Goal: Task Accomplishment & Management: Manage account settings

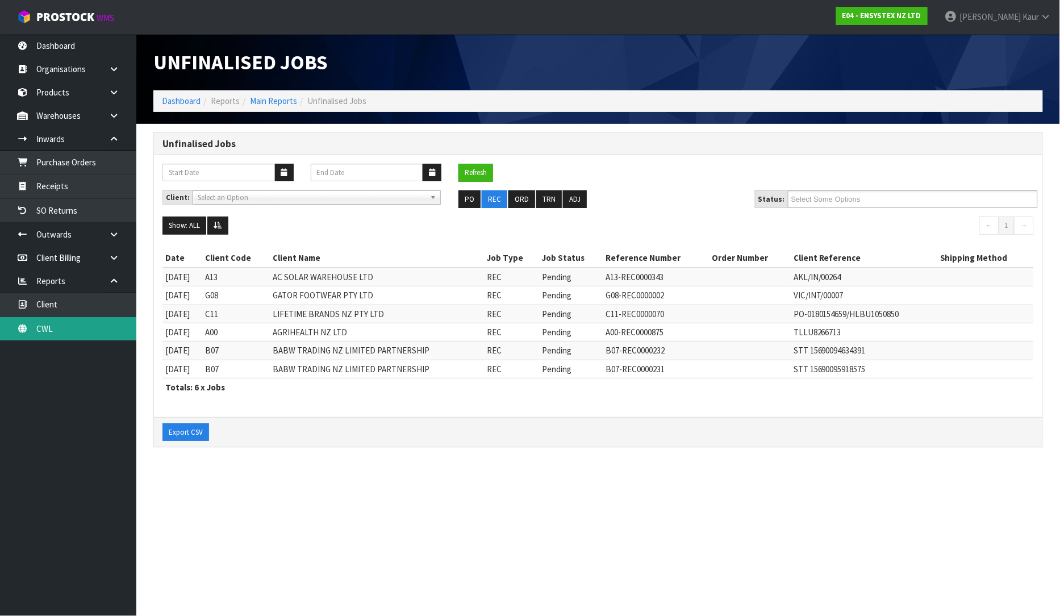
click at [49, 331] on link "CWL" at bounding box center [68, 328] width 136 height 23
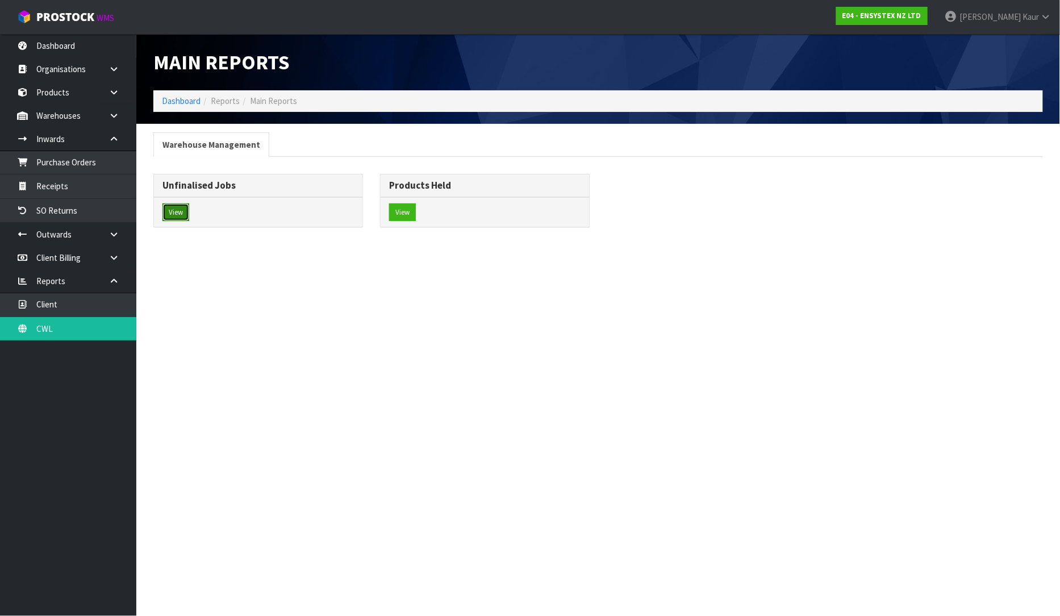
click at [183, 211] on button "View" at bounding box center [175, 212] width 27 height 18
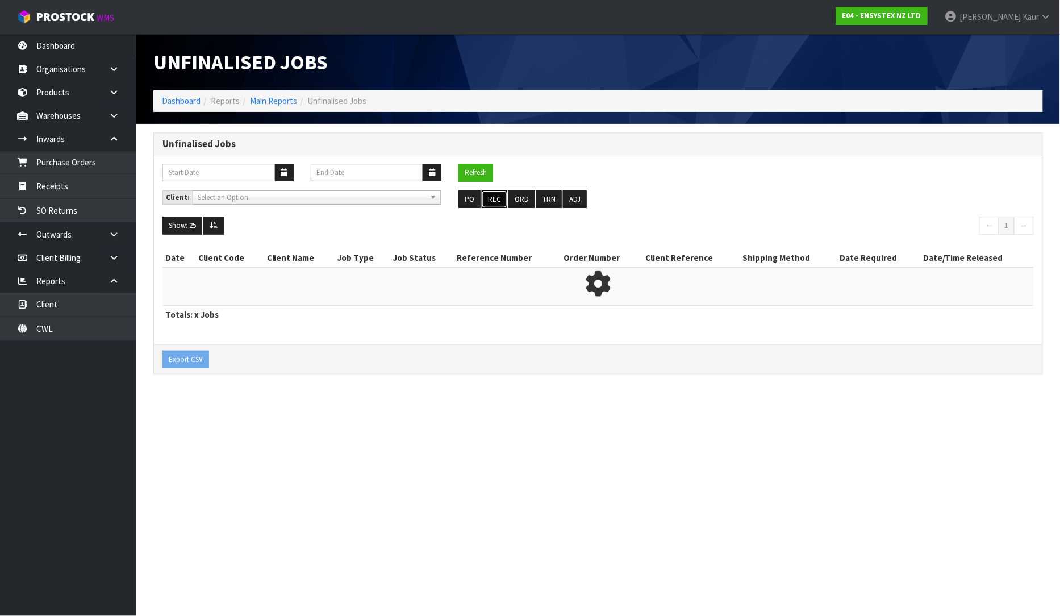
click at [501, 199] on button "REC" at bounding box center [495, 199] width 26 height 18
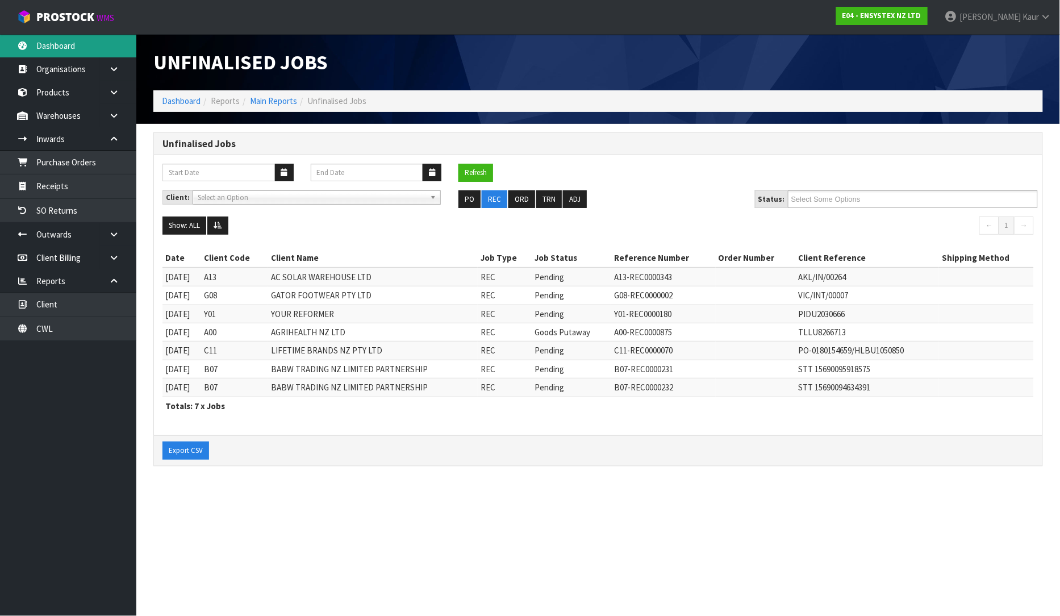
click at [70, 55] on link "Dashboard" at bounding box center [68, 45] width 136 height 23
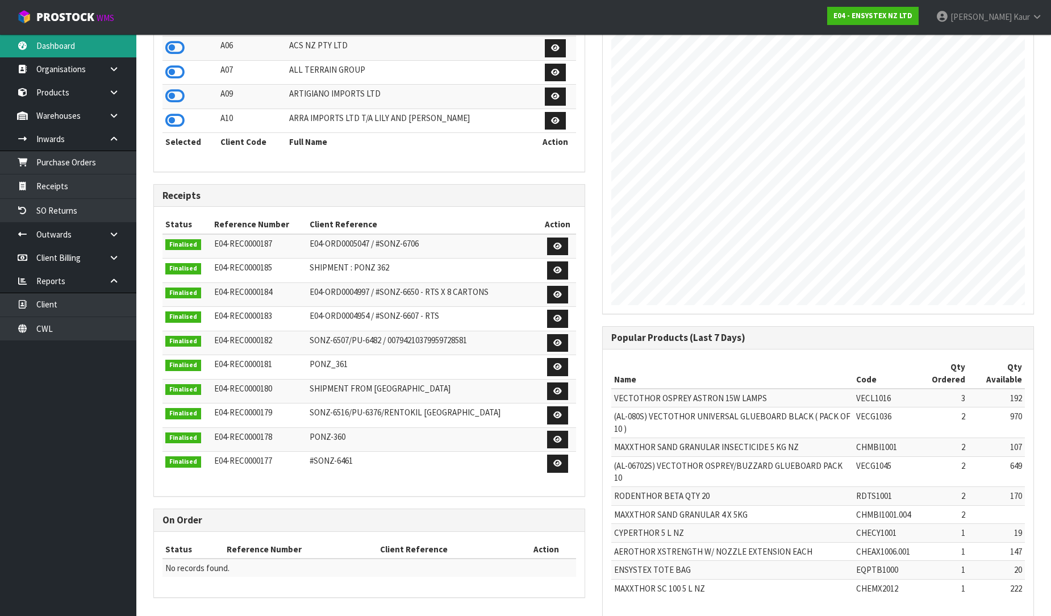
scroll to position [411, 0]
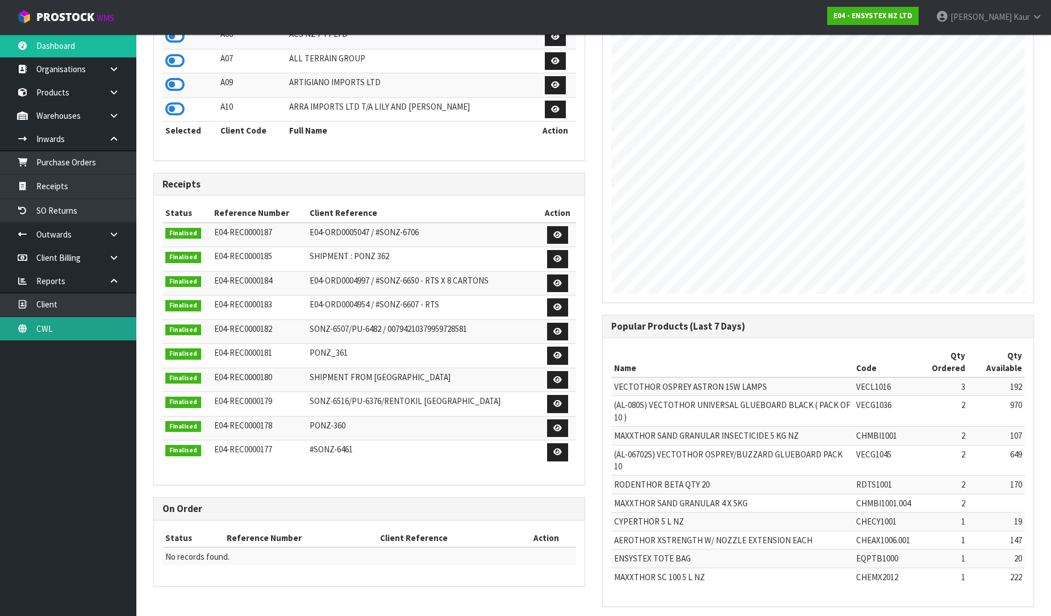
click at [45, 333] on link "CWL" at bounding box center [68, 328] width 136 height 23
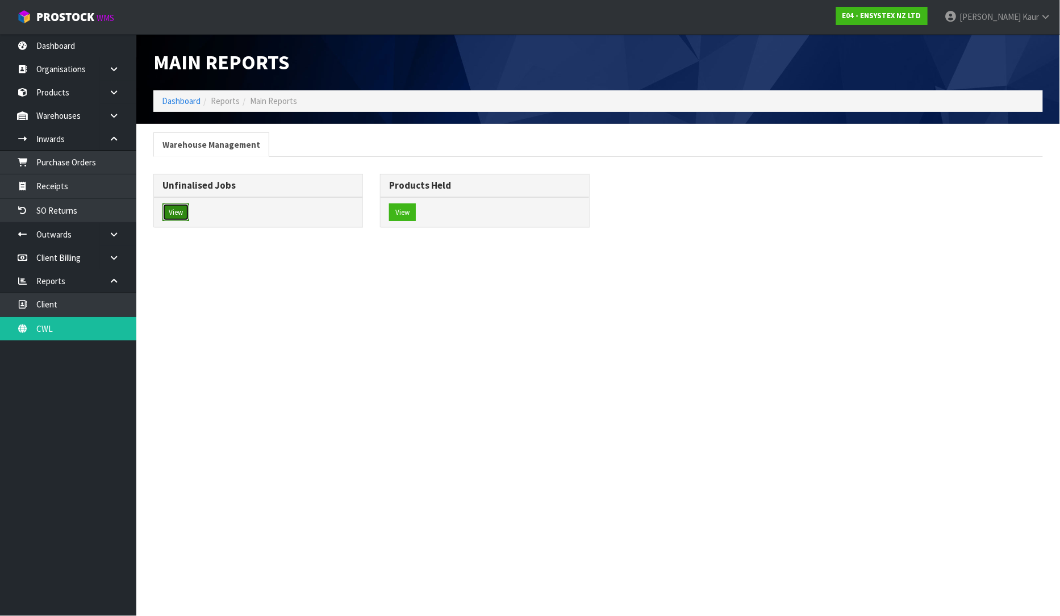
click at [185, 210] on button "View" at bounding box center [175, 212] width 27 height 18
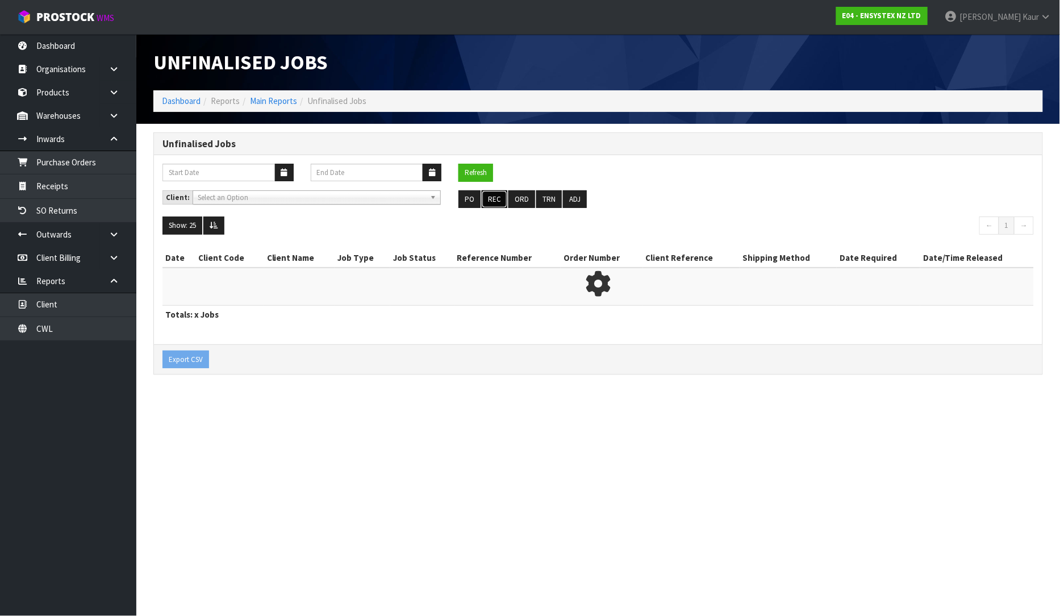
click at [495, 199] on button "REC" at bounding box center [495, 199] width 26 height 18
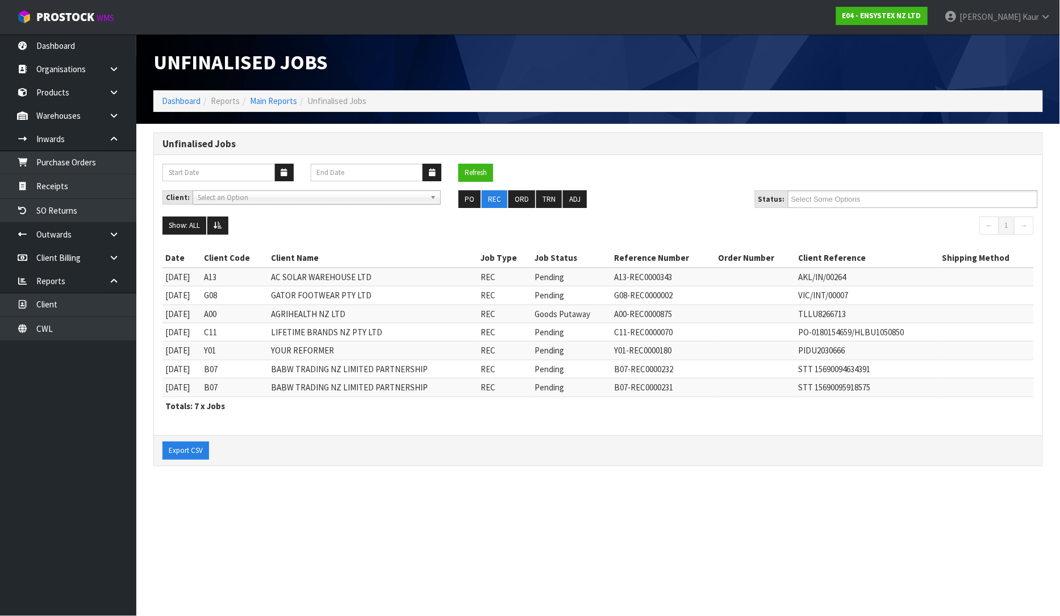
click at [768, 465] on div "Export CSV" at bounding box center [598, 450] width 888 height 30
click at [76, 324] on link "CWL" at bounding box center [68, 328] width 136 height 23
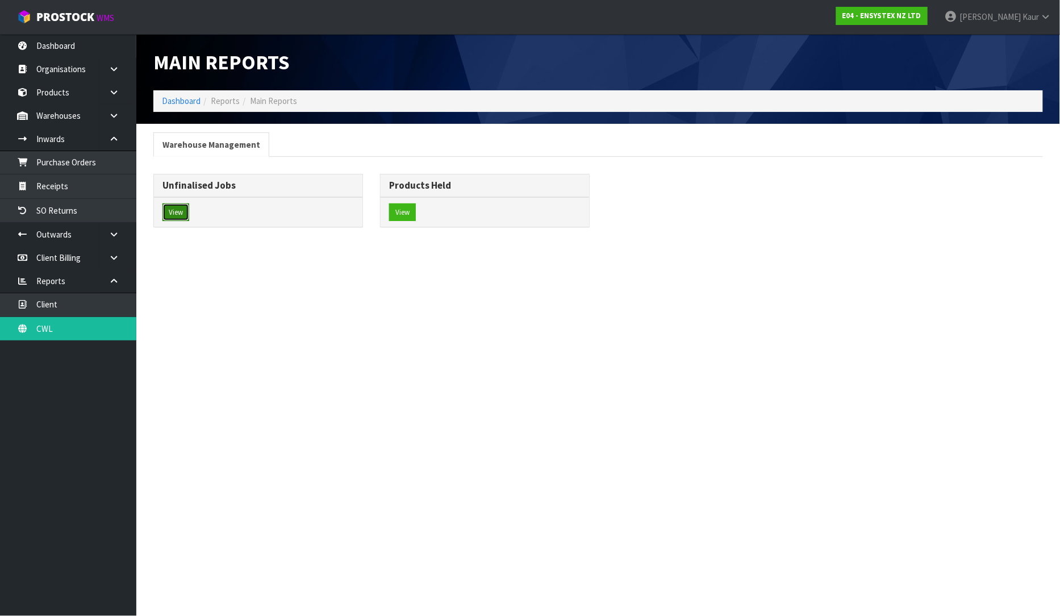
click at [171, 212] on button "View" at bounding box center [175, 212] width 27 height 18
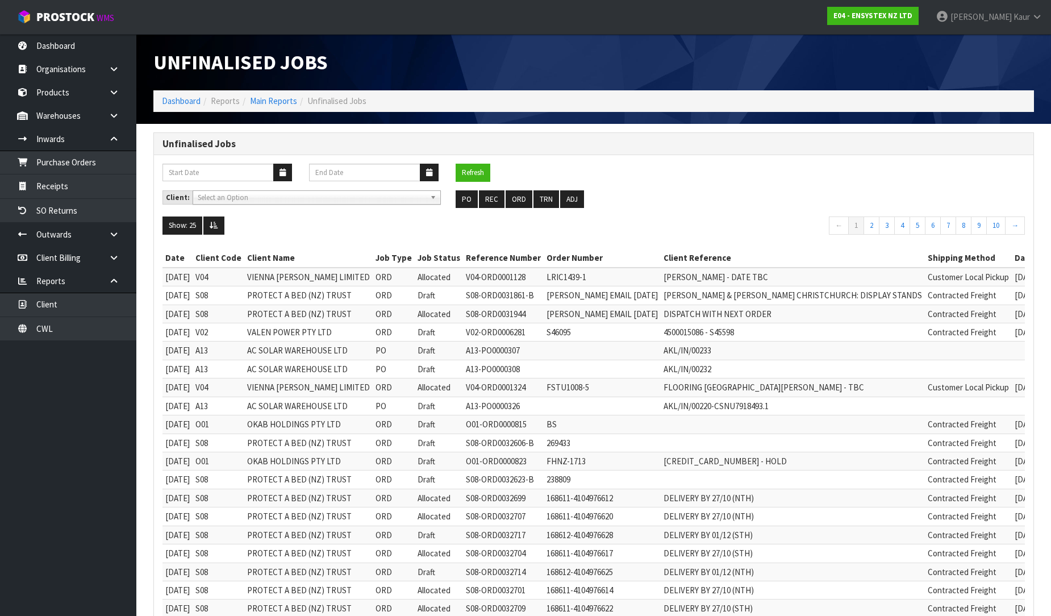
click at [1012, 82] on div "Unfinalised Jobs" at bounding box center [594, 62] width 898 height 56
click at [485, 195] on button "REC" at bounding box center [492, 199] width 26 height 18
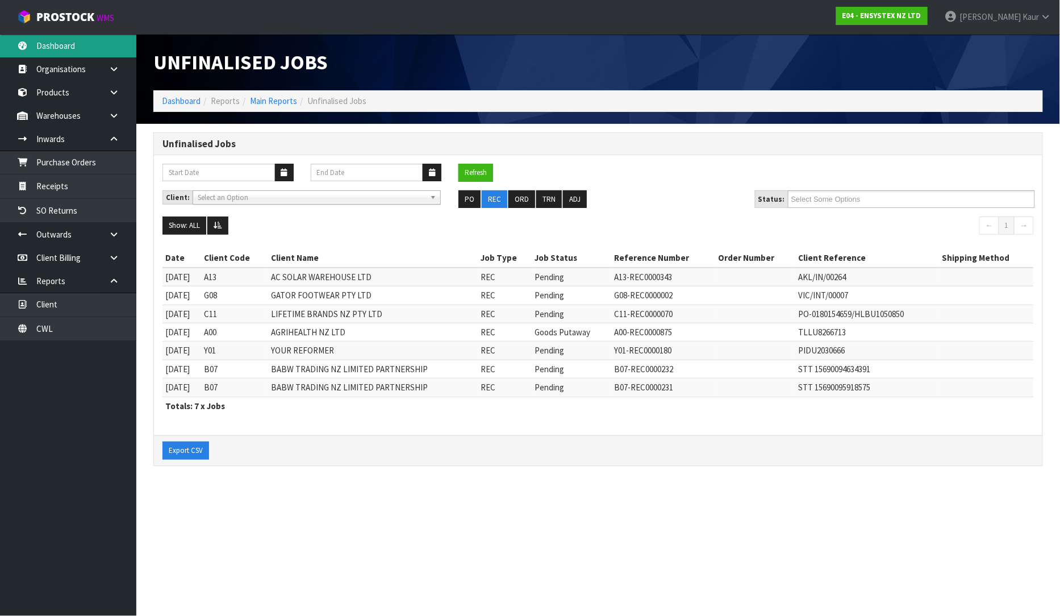
click at [66, 48] on link "Dashboard" at bounding box center [68, 45] width 136 height 23
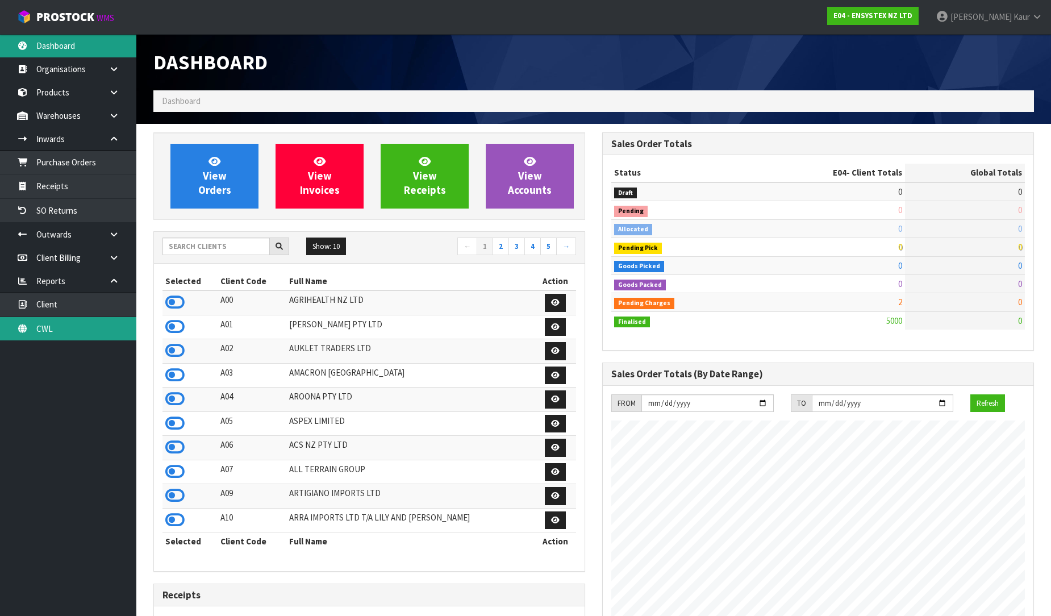
scroll to position [885, 449]
click at [49, 329] on link "CWL" at bounding box center [68, 328] width 136 height 23
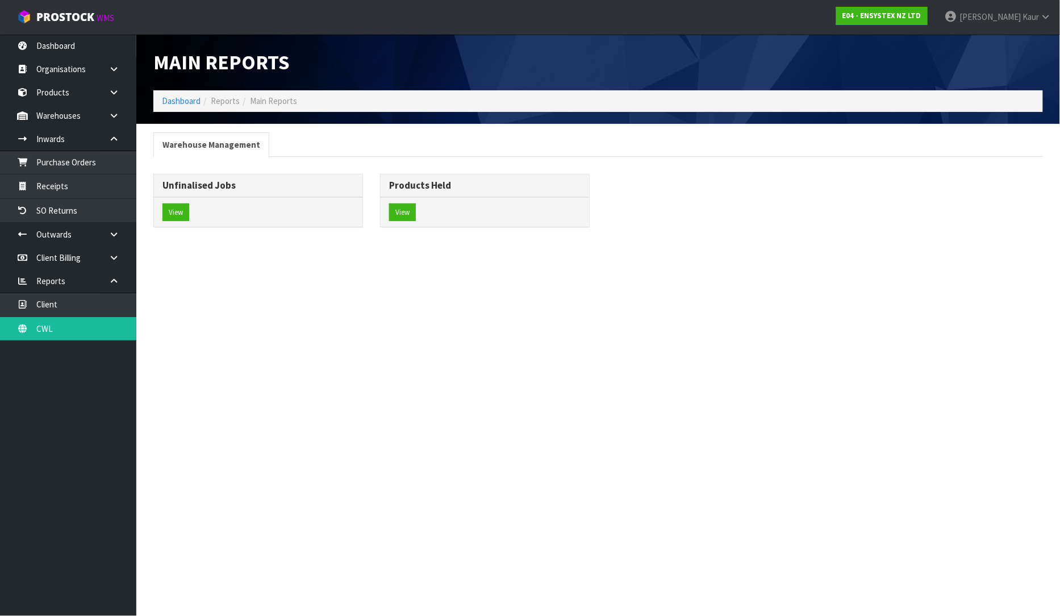
click at [183, 202] on div "View" at bounding box center [258, 212] width 208 height 30
click at [180, 209] on button "View" at bounding box center [175, 212] width 27 height 18
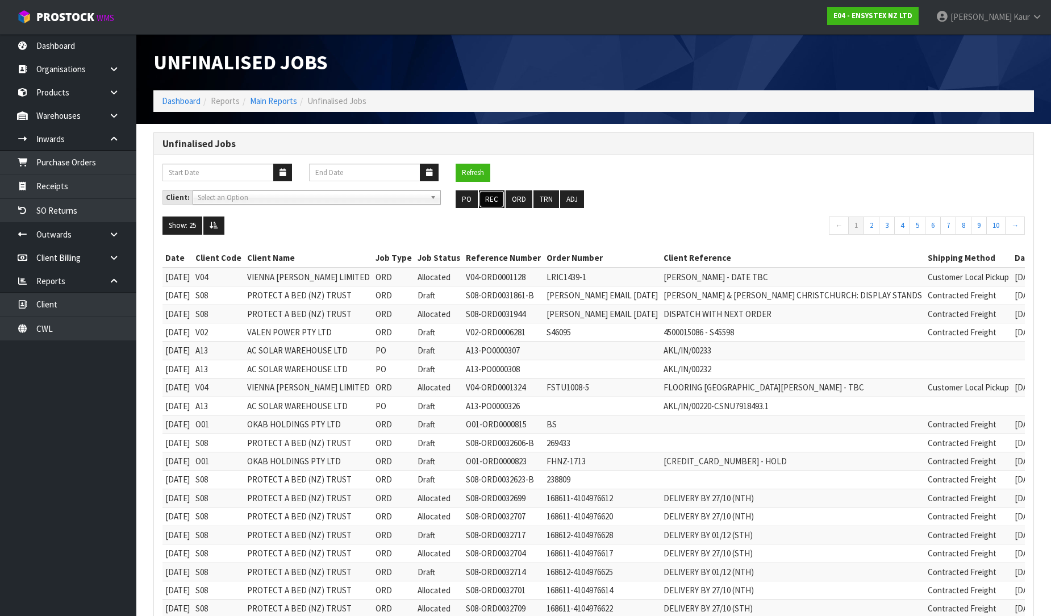
click at [491, 206] on button "REC" at bounding box center [492, 199] width 26 height 18
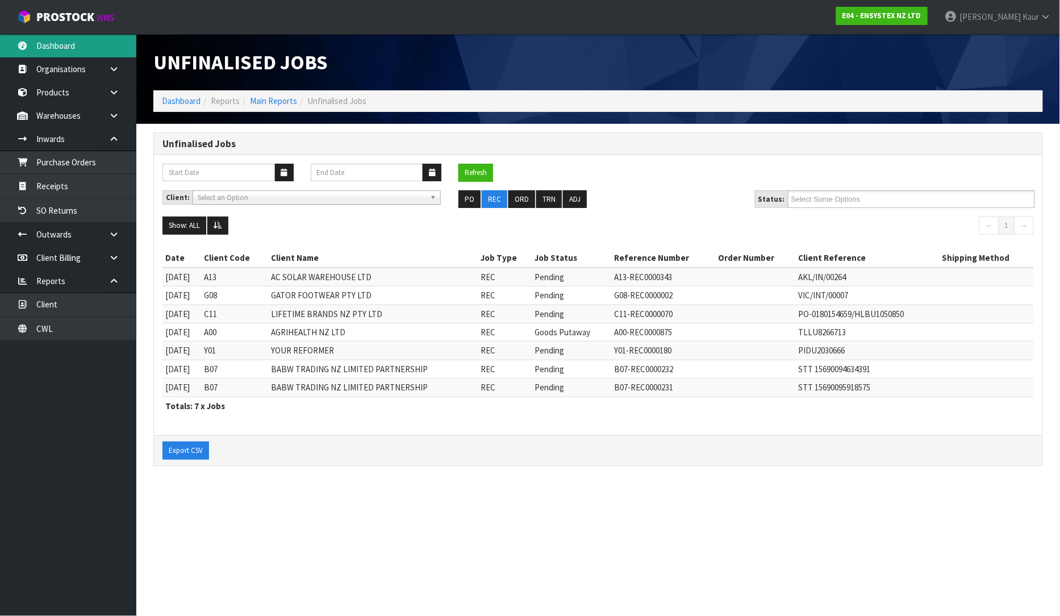
click at [55, 47] on link "Dashboard" at bounding box center [68, 45] width 136 height 23
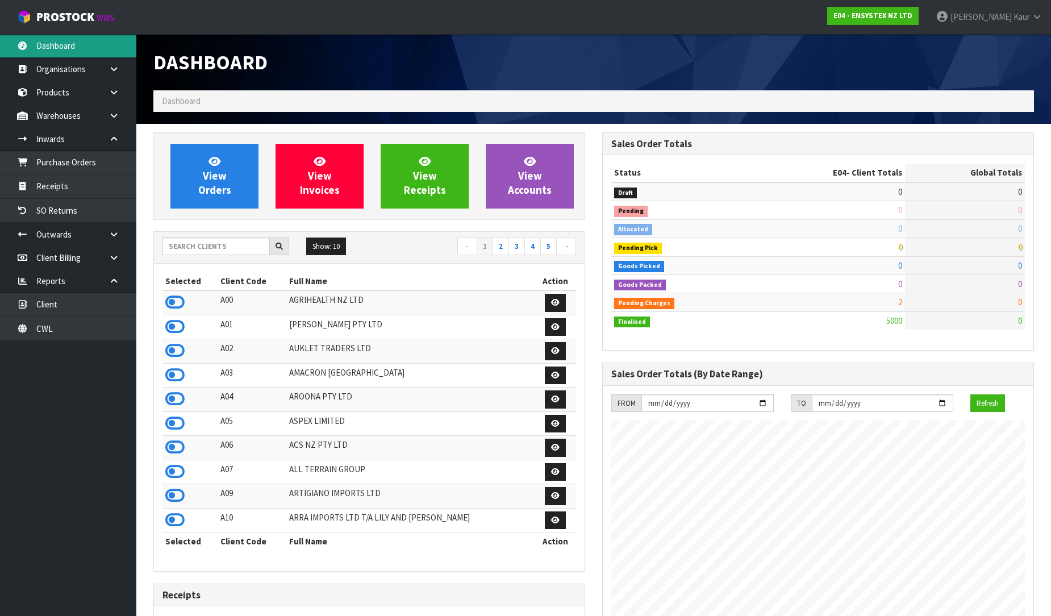
scroll to position [885, 449]
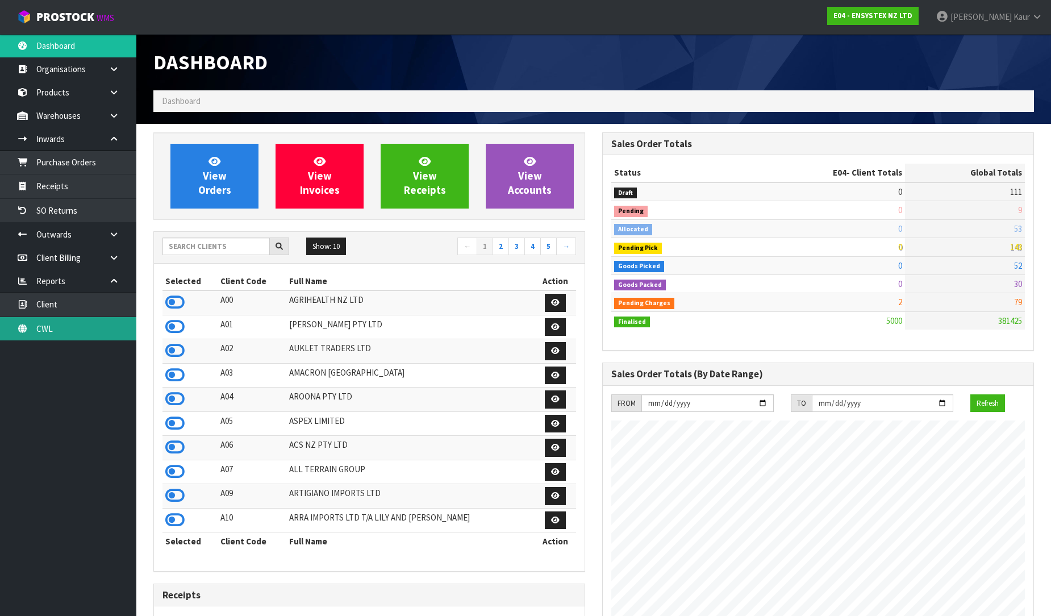
click at [94, 331] on link "CWL" at bounding box center [68, 328] width 136 height 23
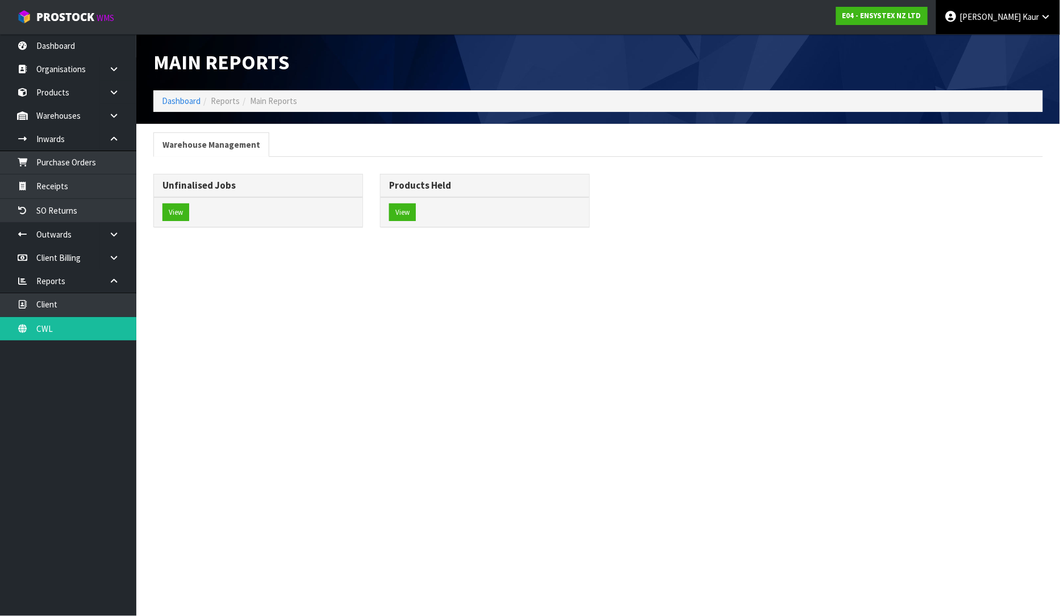
click at [1040, 14] on link "[PERSON_NAME]" at bounding box center [998, 17] width 124 height 34
click at [1019, 36] on ul "Logout" at bounding box center [1014, 45] width 91 height 22
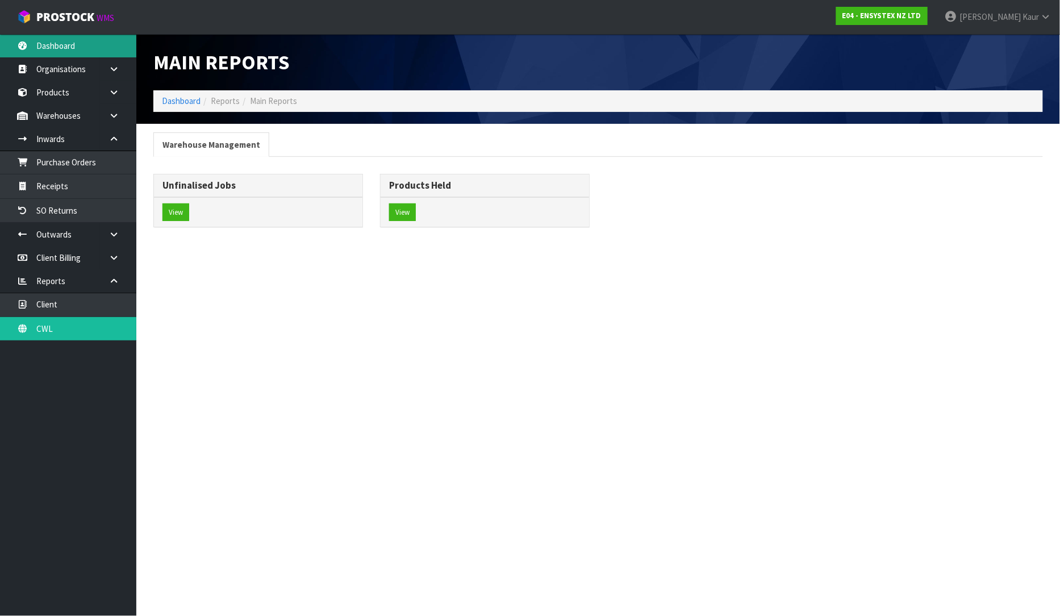
click at [36, 55] on link "Dashboard" at bounding box center [68, 45] width 136 height 23
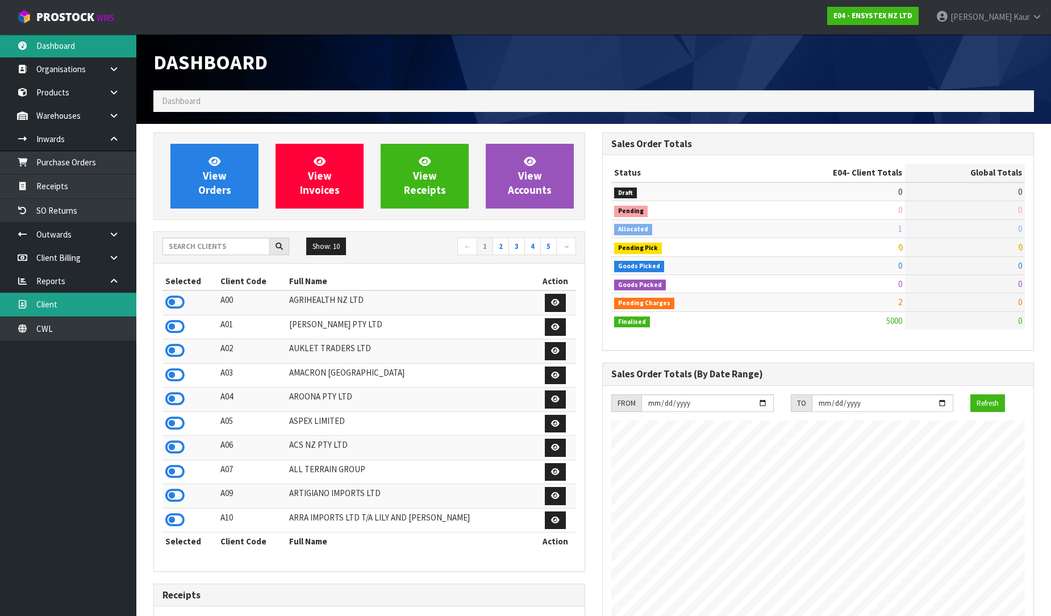
scroll to position [885, 449]
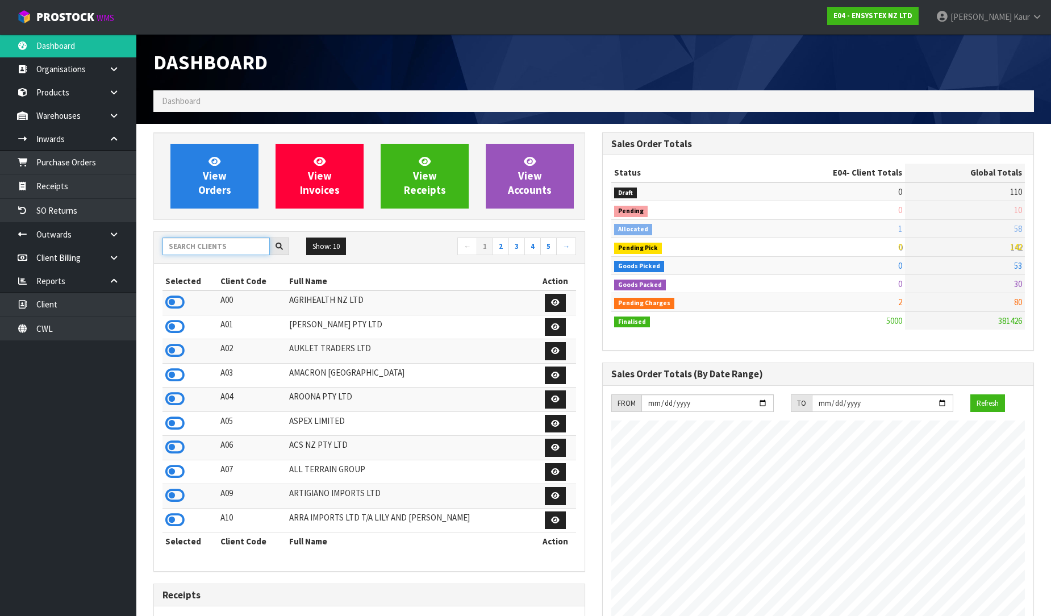
click at [189, 246] on input "text" at bounding box center [215, 246] width 107 height 18
click at [1036, 20] on icon at bounding box center [1037, 16] width 11 height 9
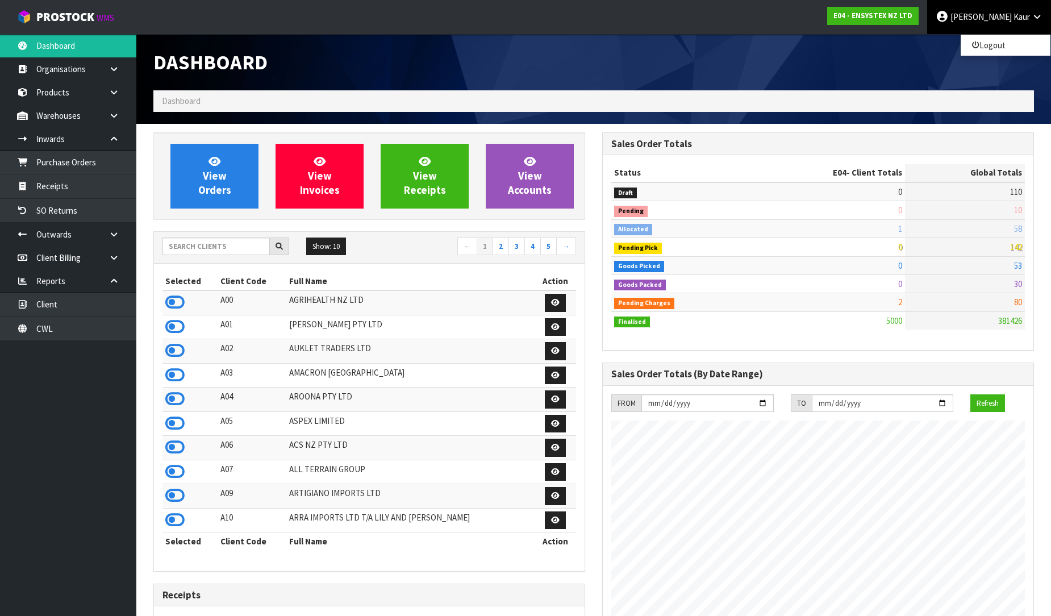
click at [811, 53] on div "Dashboard" at bounding box center [594, 62] width 898 height 56
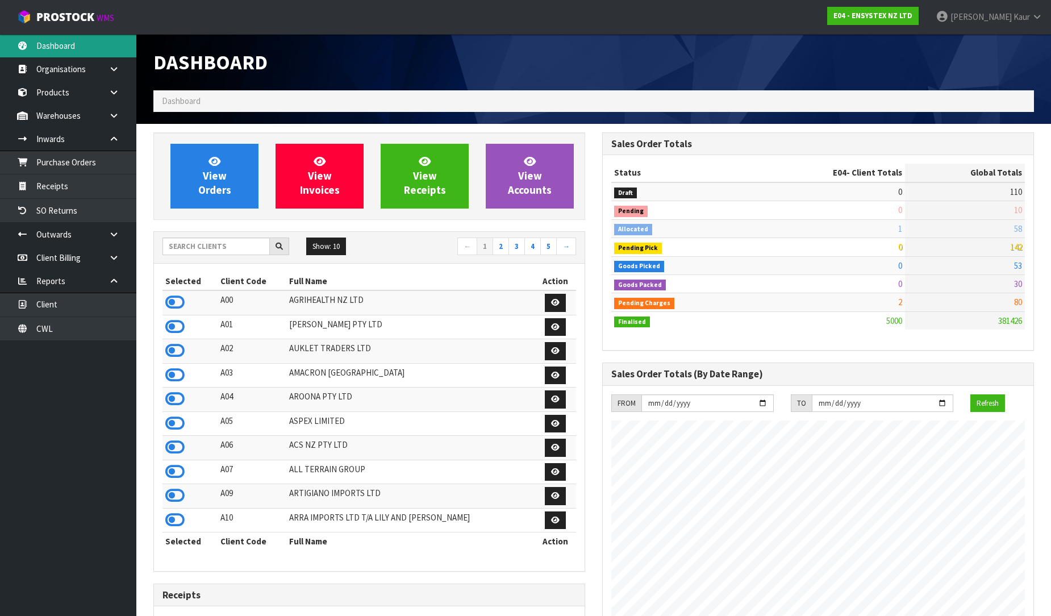
click at [70, 47] on link "Dashboard" at bounding box center [68, 45] width 136 height 23
click at [1040, 10] on link "[PERSON_NAME]" at bounding box center [989, 17] width 124 height 34
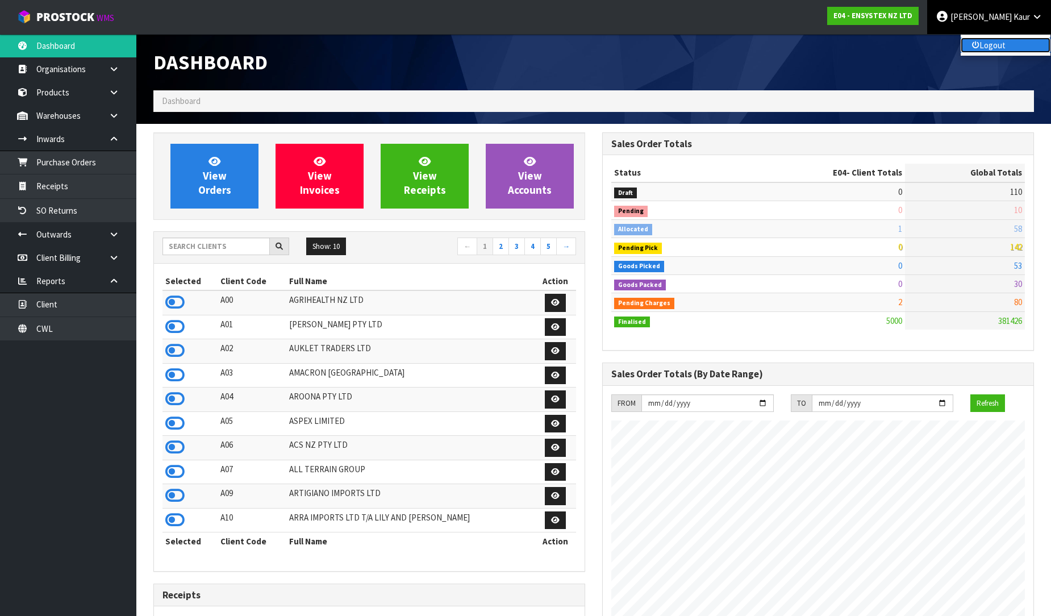
click at [978, 50] on link "Logout" at bounding box center [1006, 44] width 90 height 15
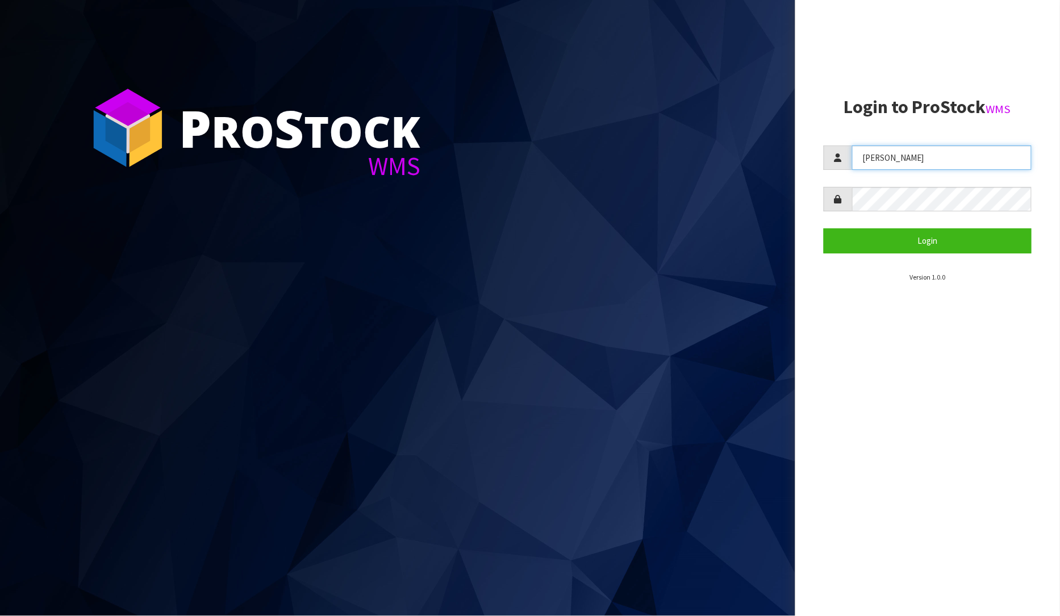
click at [913, 160] on input "PRABHNEET" at bounding box center [942, 157] width 180 height 24
type input "Zackary"
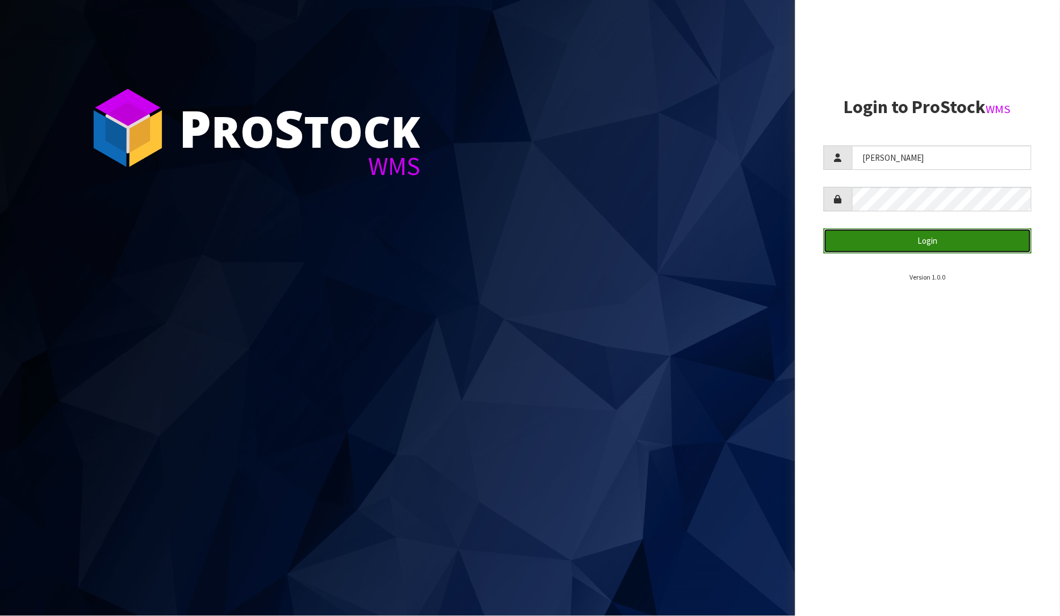
click at [985, 244] on button "Login" at bounding box center [928, 240] width 208 height 24
